Goal: Entertainment & Leisure: Consume media (video, audio)

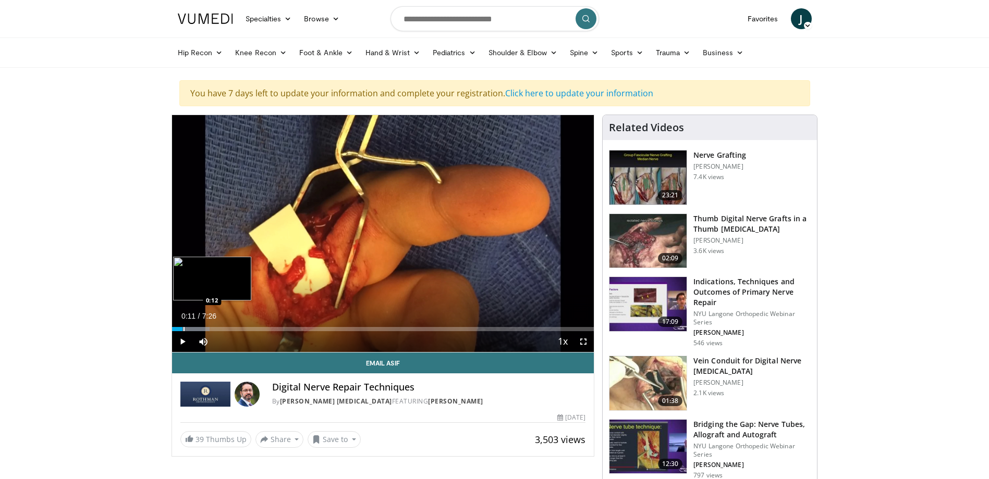
click at [183, 328] on div "Progress Bar" at bounding box center [183, 329] width 1 height 4
click at [203, 328] on div "Loaded : 13.40% 0:33 0:33" at bounding box center [383, 329] width 422 height 4
click at [213, 328] on div "Progress Bar" at bounding box center [213, 329] width 1 height 4
click at [244, 328] on div "Progress Bar" at bounding box center [244, 329] width 1 height 4
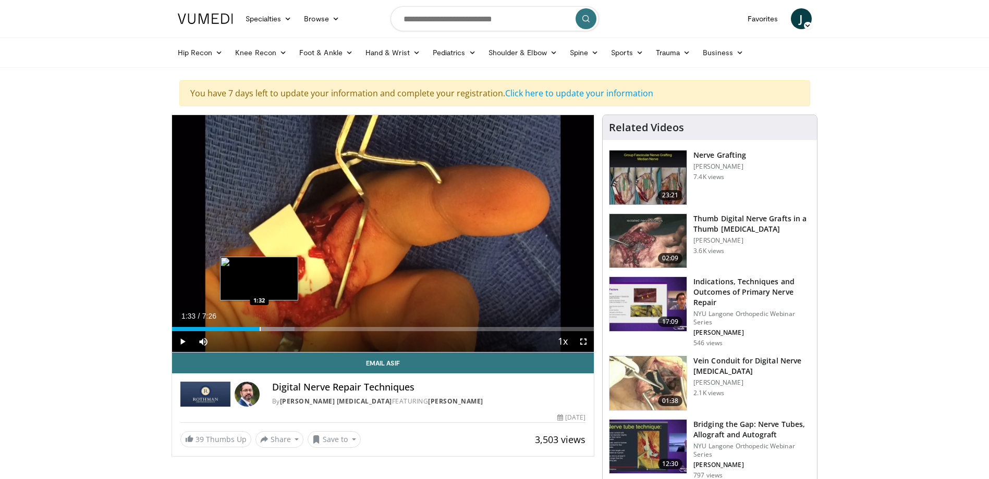
click at [260, 328] on div "Progress Bar" at bounding box center [260, 329] width 1 height 4
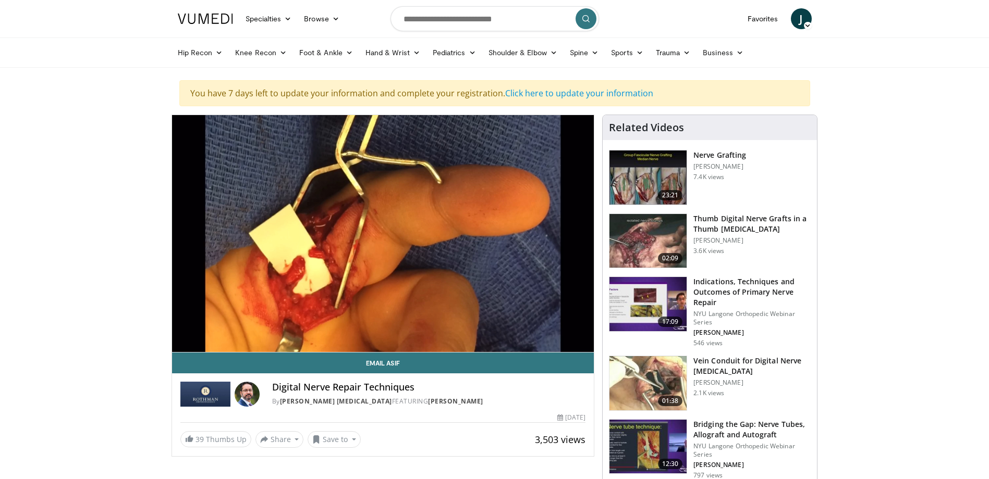
click at [251, 326] on div "10 seconds Tap to unmute" at bounding box center [383, 233] width 422 height 237
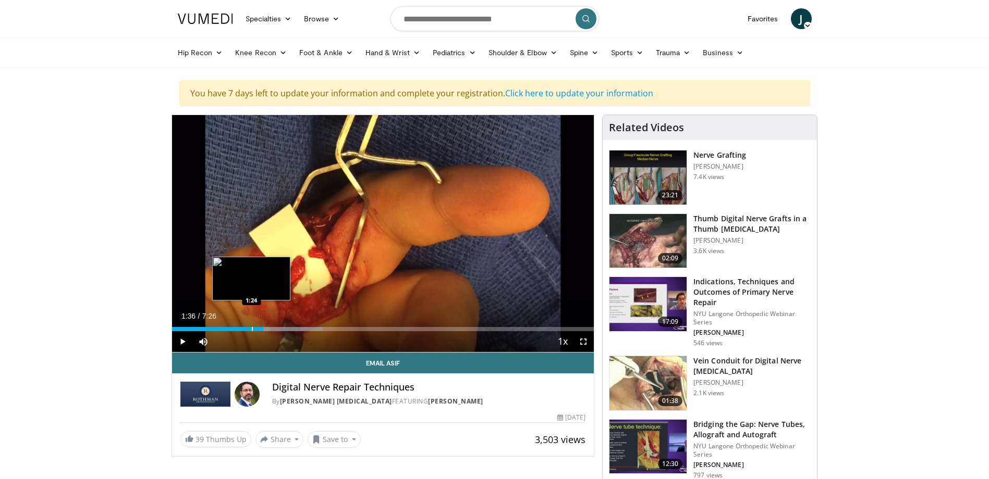
click at [251, 328] on div "1:36" at bounding box center [218, 329] width 92 height 4
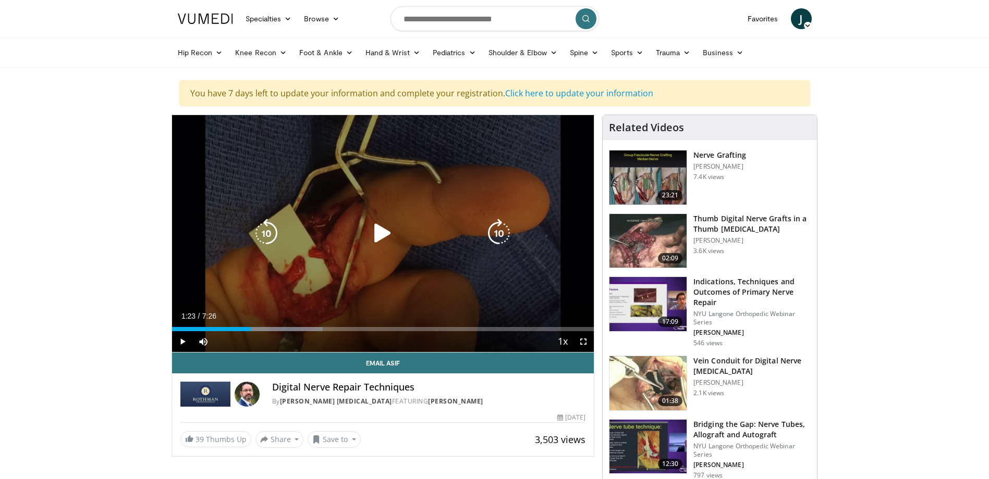
click at [270, 309] on div "10 seconds Tap to unmute" at bounding box center [383, 233] width 422 height 237
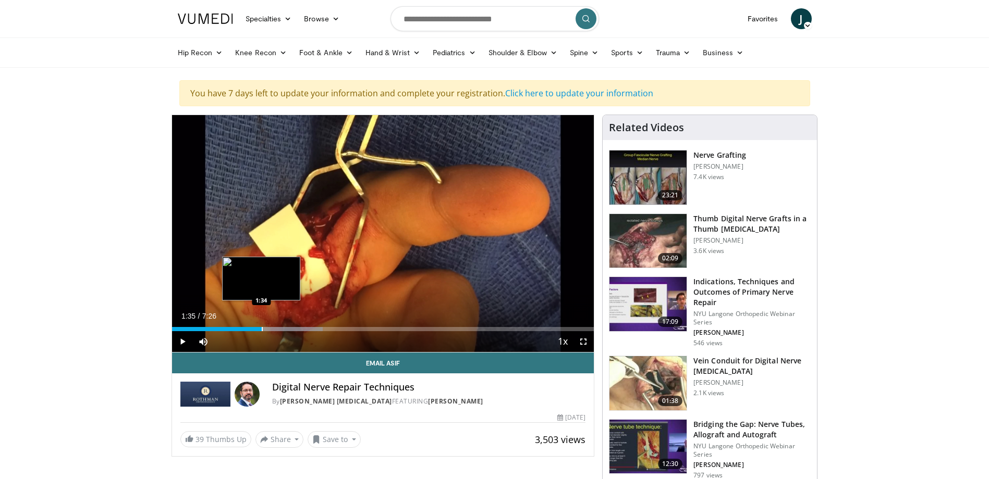
click at [262, 327] on div "Progress Bar" at bounding box center [262, 329] width 1 height 4
click at [274, 331] on div "Progress Bar" at bounding box center [274, 329] width 1 height 4
click at [283, 331] on div "Progress Bar" at bounding box center [283, 329] width 1 height 4
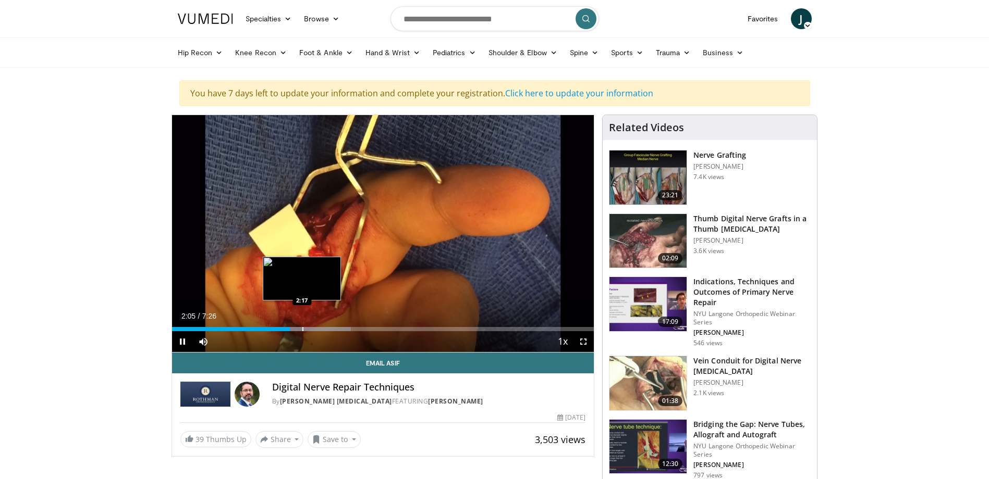
click at [302, 328] on div "Progress Bar" at bounding box center [302, 329] width 1 height 4
click at [325, 330] on div "Progress Bar" at bounding box center [325, 329] width 1 height 4
click at [341, 328] on div "Progress Bar" at bounding box center [341, 329] width 1 height 4
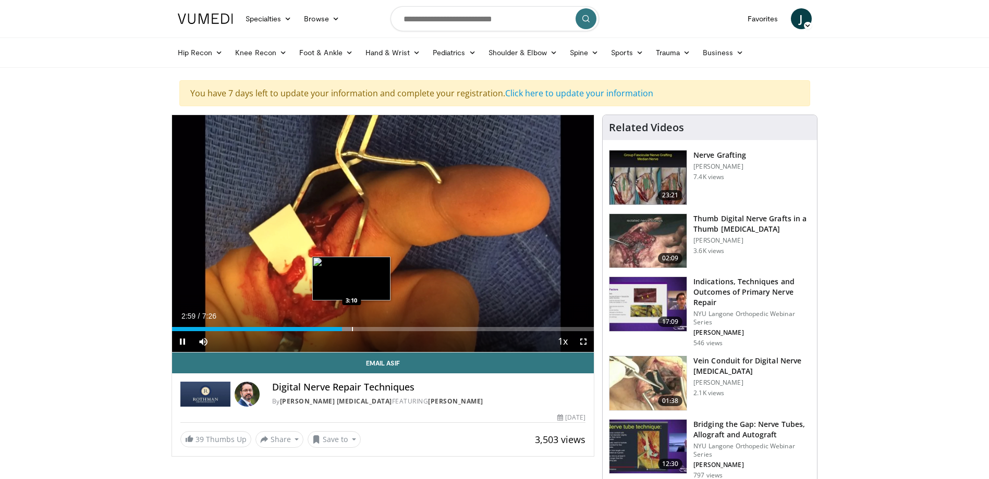
click at [352, 330] on div "Progress Bar" at bounding box center [352, 329] width 1 height 4
click at [188, 341] on video-js "**********" at bounding box center [383, 234] width 422 height 238
click at [182, 342] on span "Video Player" at bounding box center [182, 341] width 21 height 21
click at [186, 342] on span "Video Player" at bounding box center [182, 341] width 21 height 21
click at [332, 331] on div "Current Time 3:10 / Duration 7:26 Pause Skip Backward Skip Forward Mute 100% Lo…" at bounding box center [383, 341] width 422 height 21
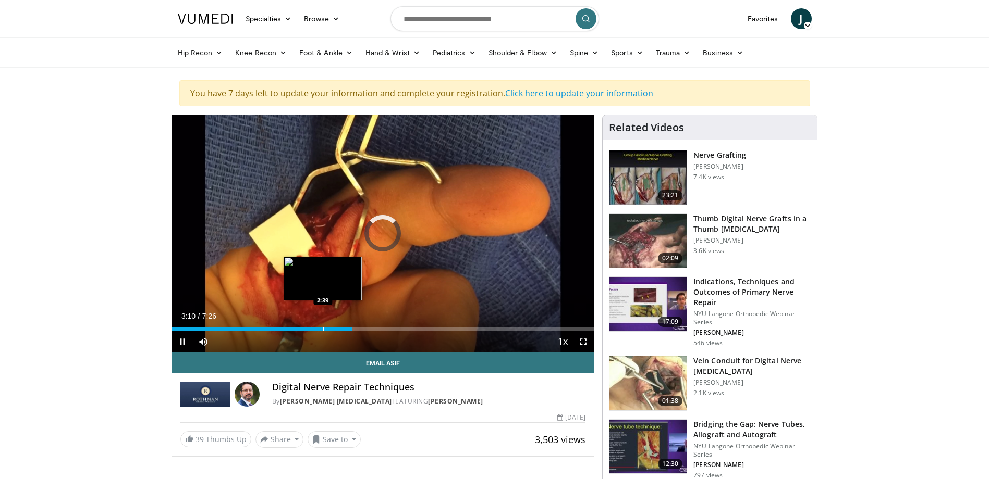
click at [323, 330] on div "Progress Bar" at bounding box center [323, 329] width 1 height 4
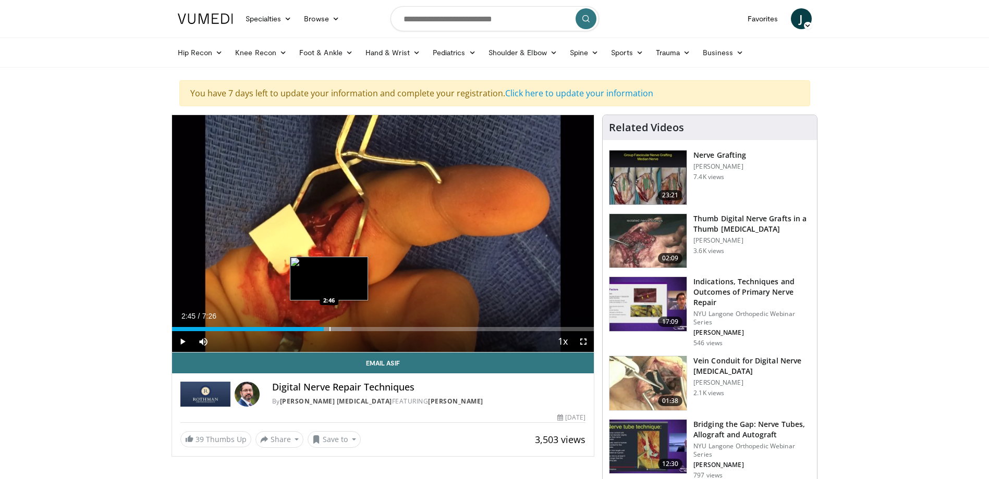
click at [329, 331] on div "Progress Bar" at bounding box center [329, 329] width 1 height 4
click at [337, 329] on div "Progress Bar" at bounding box center [337, 329] width 1 height 4
click at [348, 329] on div "Progress Bar" at bounding box center [348, 329] width 1 height 4
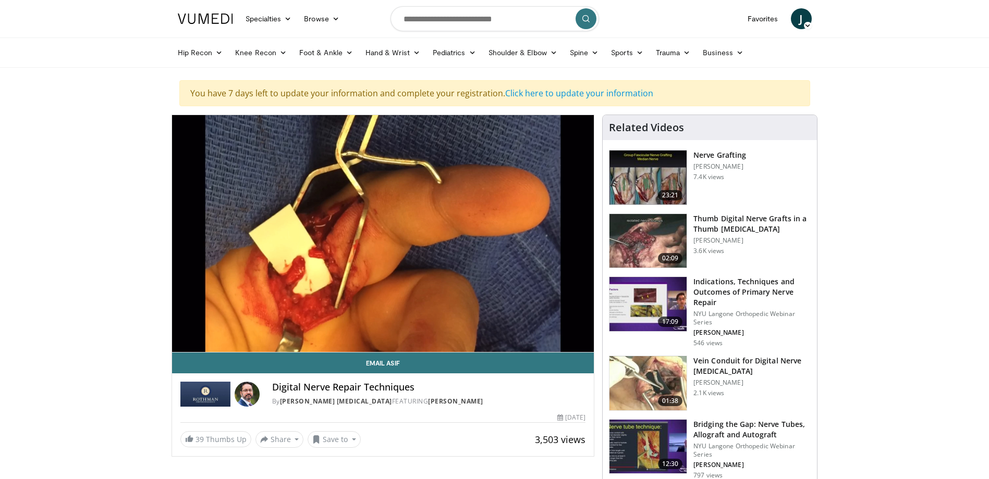
drag, startPoint x: 407, startPoint y: 325, endPoint x: 422, endPoint y: 325, distance: 14.6
click at [411, 325] on div "10 seconds Tap to unmute" at bounding box center [383, 233] width 422 height 237
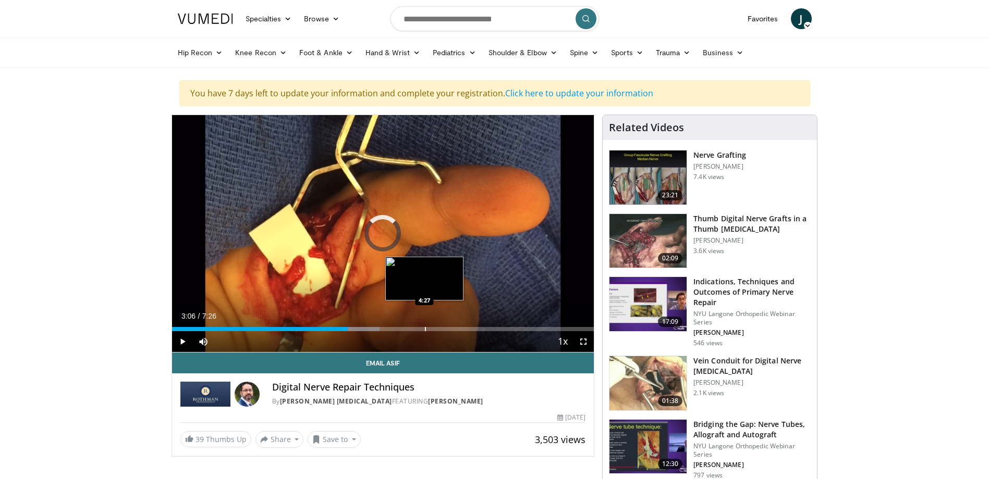
click at [424, 324] on div "Loaded : 49.25% 3:06 4:27" at bounding box center [383, 327] width 422 height 10
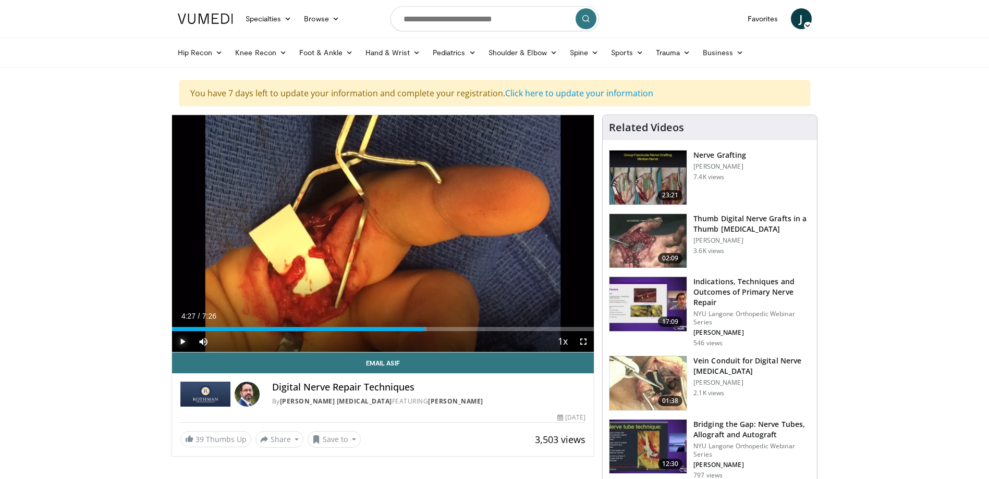
click at [184, 340] on span "Video Player" at bounding box center [182, 341] width 21 height 21
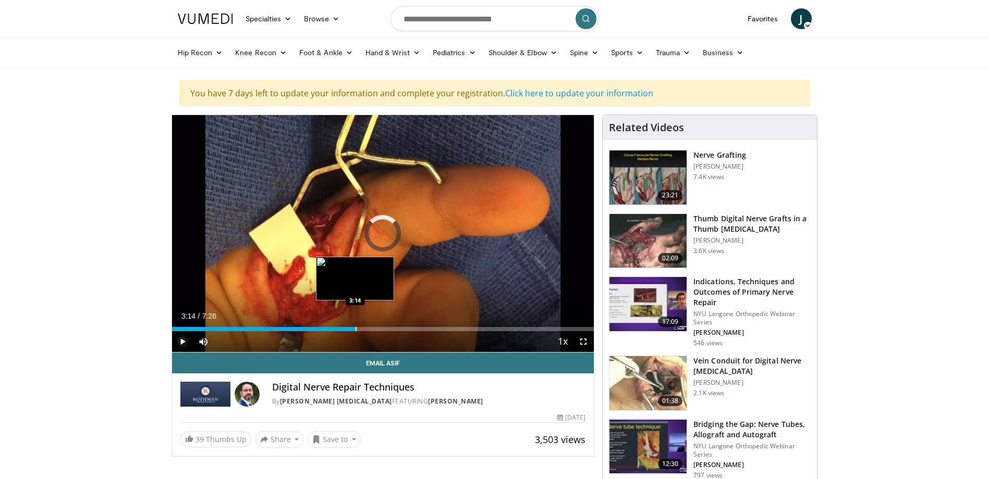
click at [355, 327] on div "Progress Bar" at bounding box center [355, 329] width 1 height 4
click at [388, 328] on div "Progress Bar" at bounding box center [388, 329] width 1 height 4
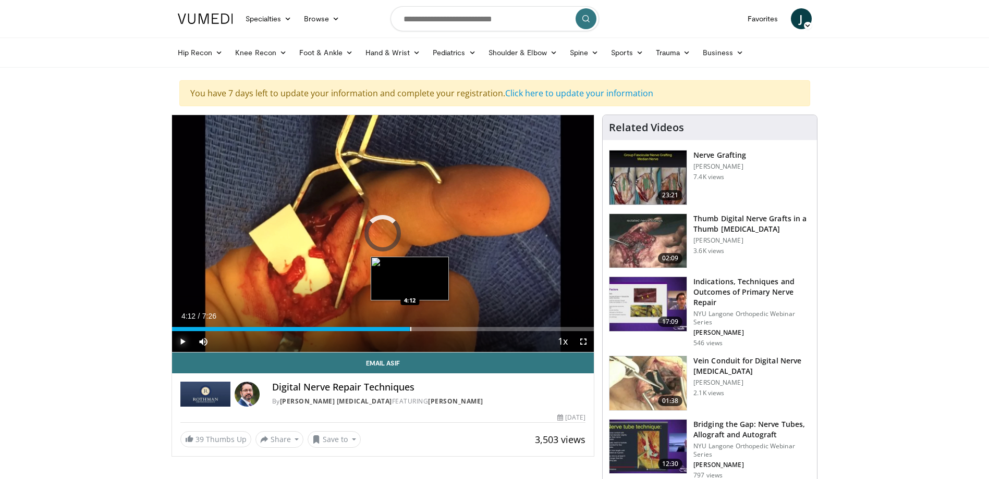
click at [410, 325] on div "Loaded : 51.49% 4:12 4:12" at bounding box center [383, 327] width 422 height 10
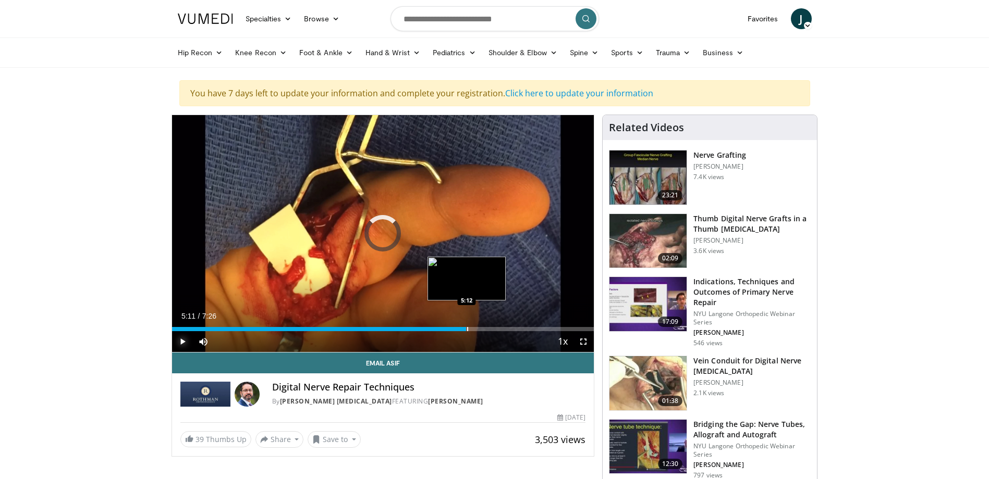
click at [467, 327] on div "Progress Bar" at bounding box center [467, 329] width 1 height 4
click at [503, 326] on div "Loaded : 0.00% 5:11 5:51" at bounding box center [383, 327] width 422 height 10
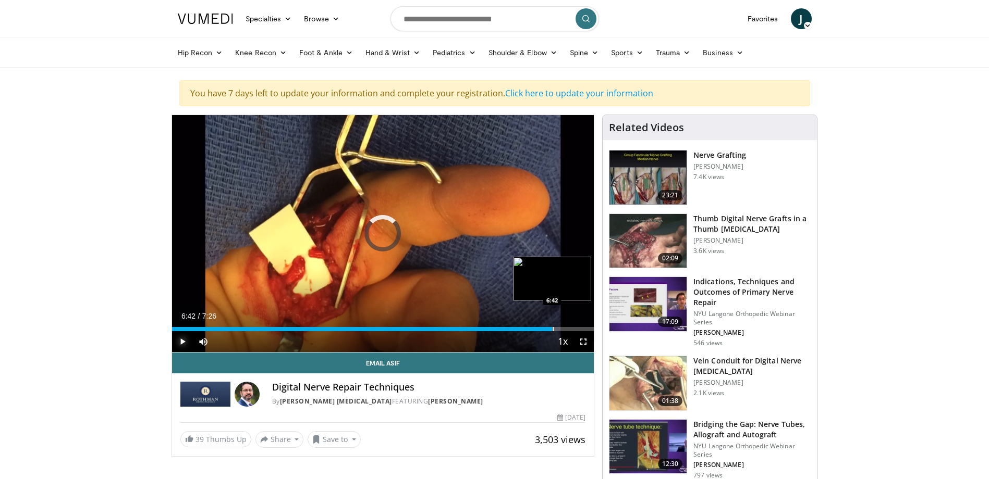
click at [552, 326] on div "Loaded : 0.00% 6:42 6:42" at bounding box center [383, 327] width 422 height 10
